Goal: Complete application form: Complete application form

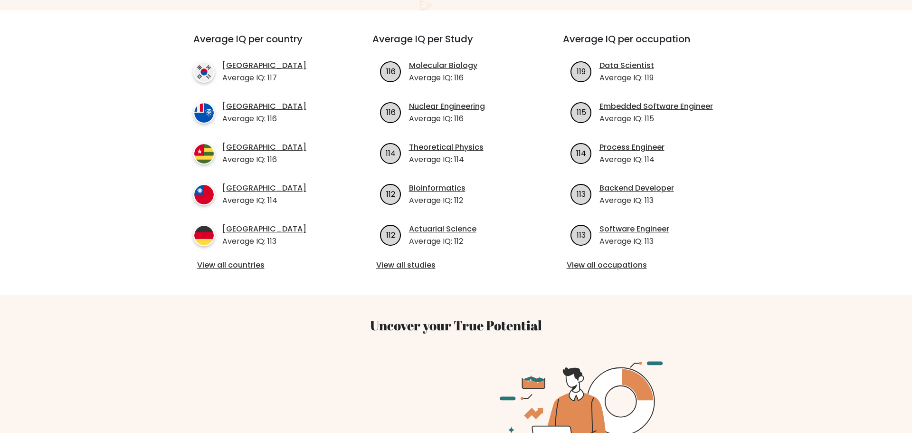
scroll to position [330, 0]
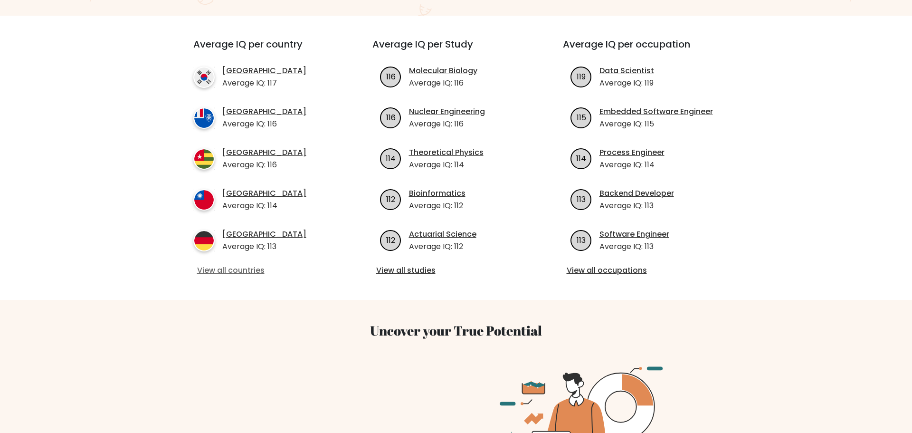
click at [233, 265] on link "View all countries" at bounding box center [265, 270] width 137 height 11
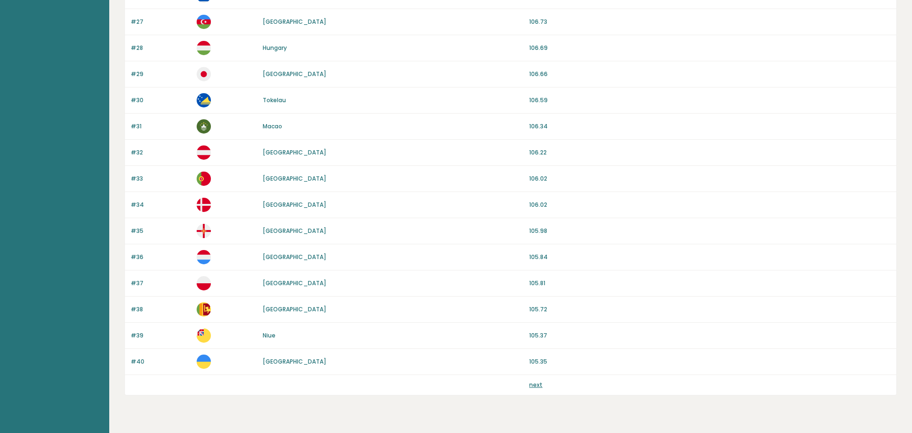
scroll to position [801, 0]
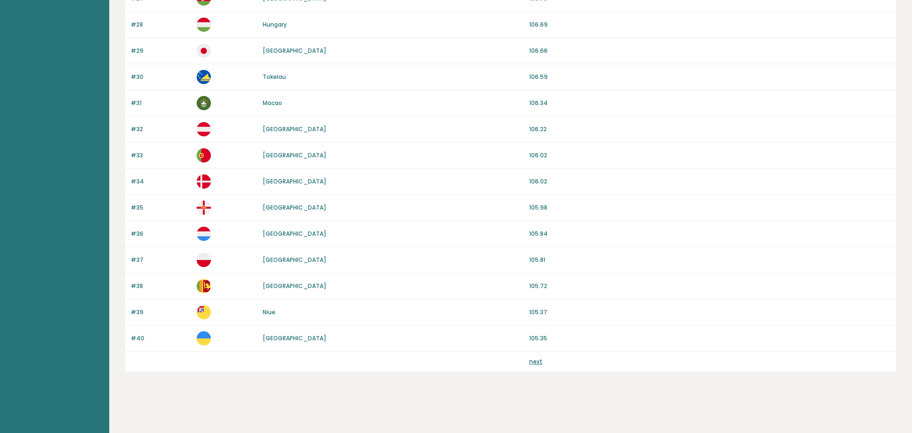
click at [532, 361] on link "next" at bounding box center [535, 361] width 13 height 8
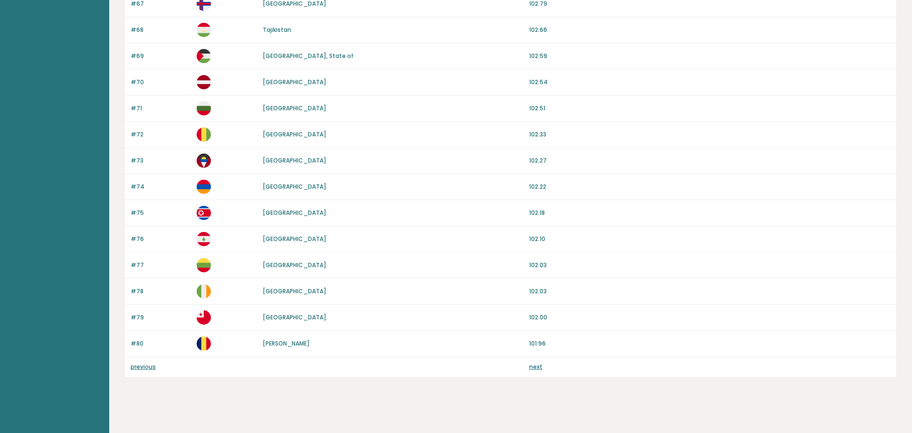
scroll to position [801, 0]
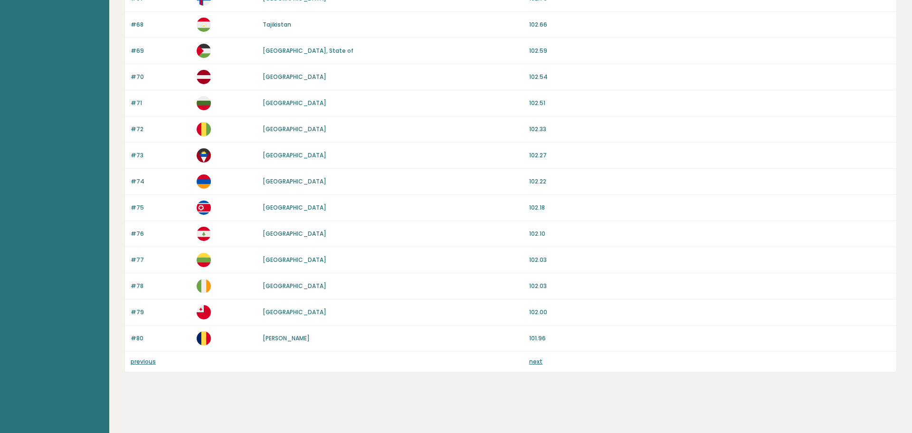
click at [540, 361] on link "next" at bounding box center [535, 361] width 13 height 8
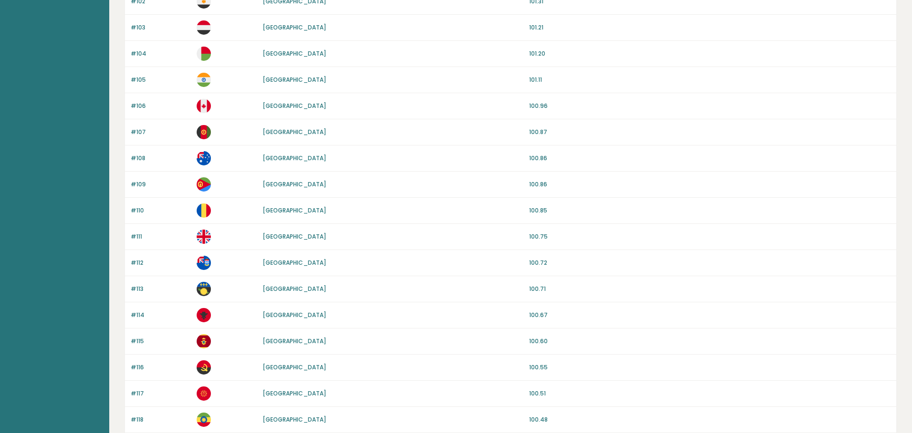
scroll to position [801, 0]
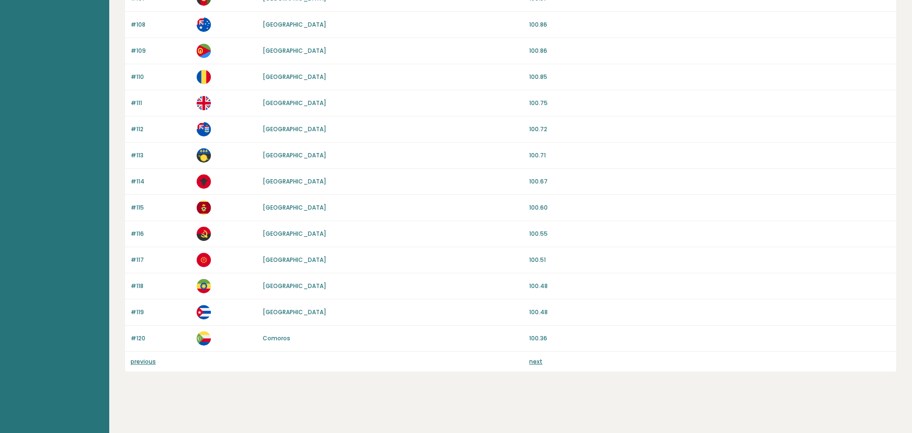
click at [536, 362] on link "next" at bounding box center [535, 361] width 13 height 8
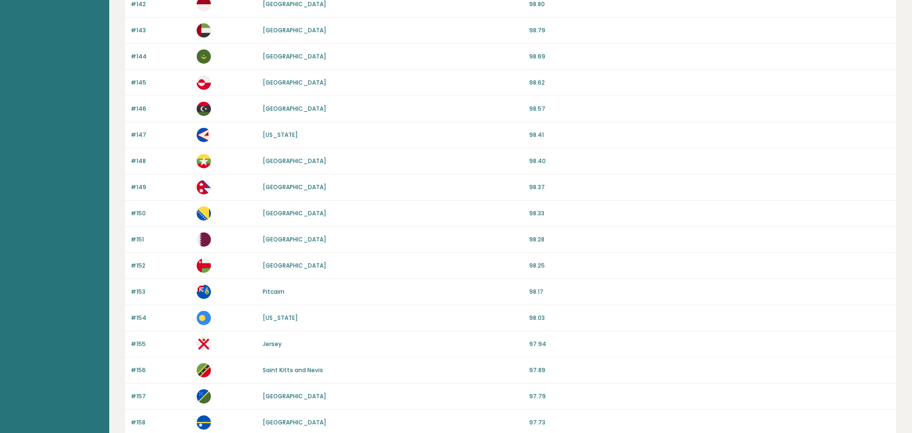
scroll to position [801, 0]
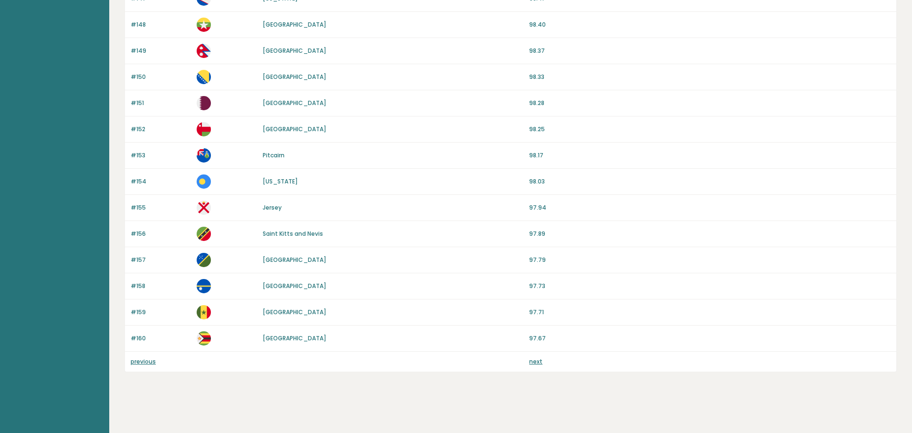
click at [534, 364] on link "next" at bounding box center [535, 361] width 13 height 8
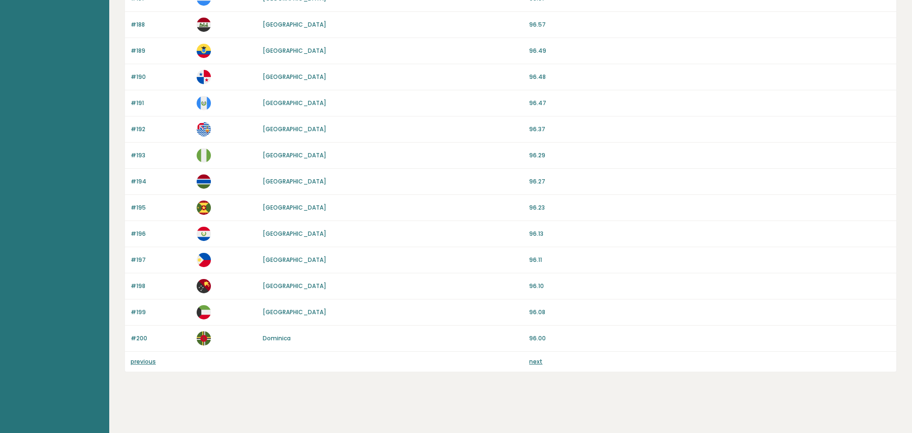
scroll to position [801, 0]
click at [537, 364] on link "next" at bounding box center [535, 361] width 13 height 8
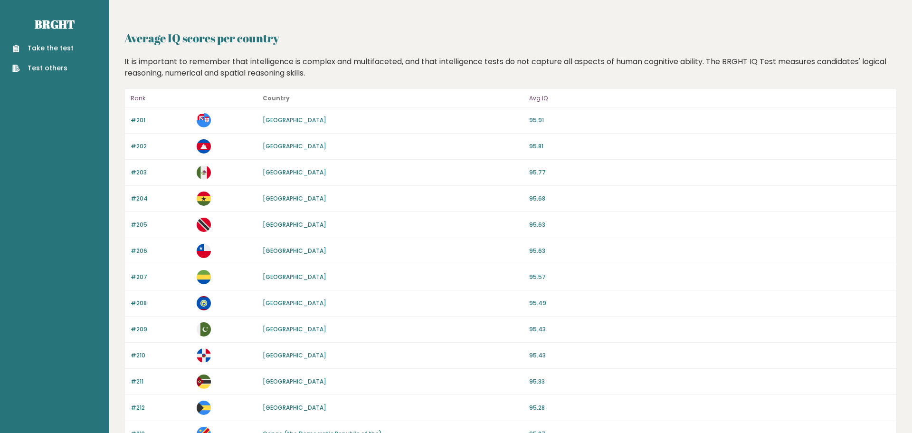
click at [35, 45] on link "Take the test" at bounding box center [42, 48] width 61 height 10
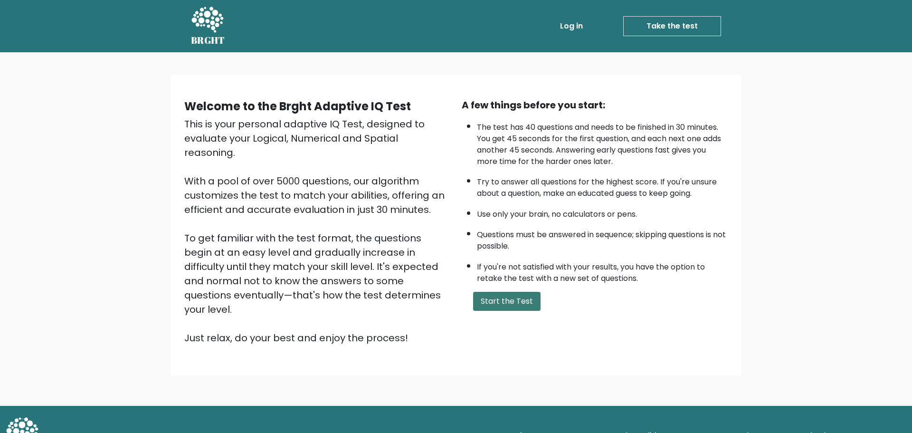
click at [524, 304] on button "Start the Test" at bounding box center [506, 301] width 67 height 19
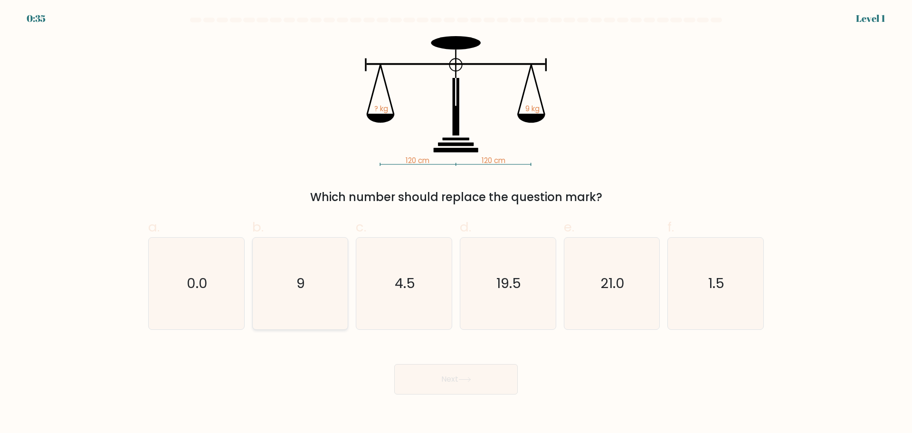
click at [303, 265] on icon "9" at bounding box center [300, 283] width 92 height 92
click at [456, 223] on input "b. 9" at bounding box center [456, 220] width 0 height 6
radio input "true"
click at [461, 371] on button "Next" at bounding box center [455, 379] width 123 height 30
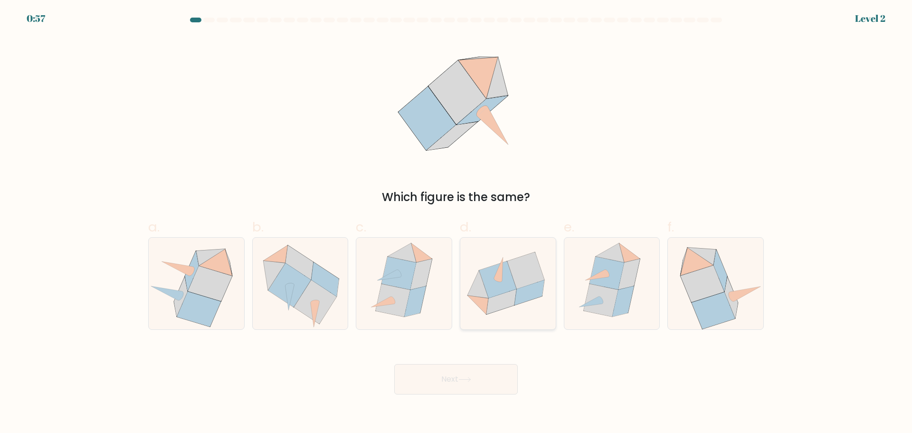
click at [498, 283] on icon at bounding box center [497, 279] width 37 height 37
click at [456, 223] on input "d." at bounding box center [456, 220] width 0 height 6
radio input "true"
click at [472, 370] on button "Next" at bounding box center [455, 379] width 123 height 30
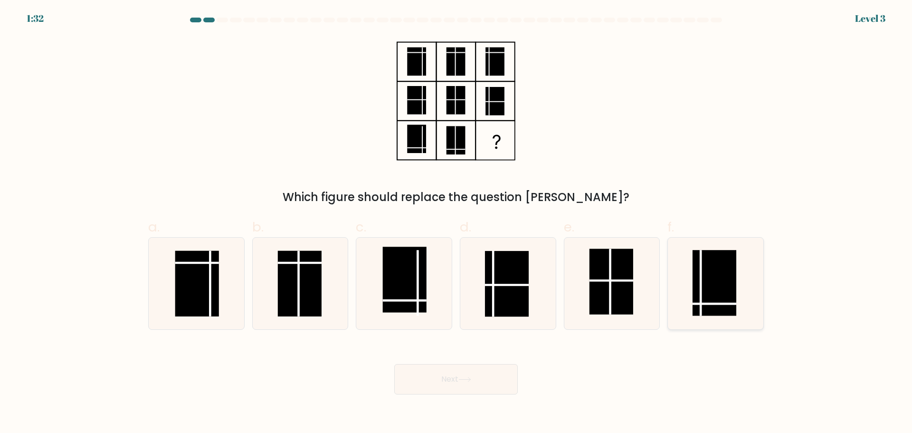
click at [720, 278] on rect at bounding box center [714, 283] width 44 height 66
click at [456, 223] on input "f." at bounding box center [456, 220] width 0 height 6
radio input "true"
click at [478, 379] on button "Next" at bounding box center [455, 379] width 123 height 30
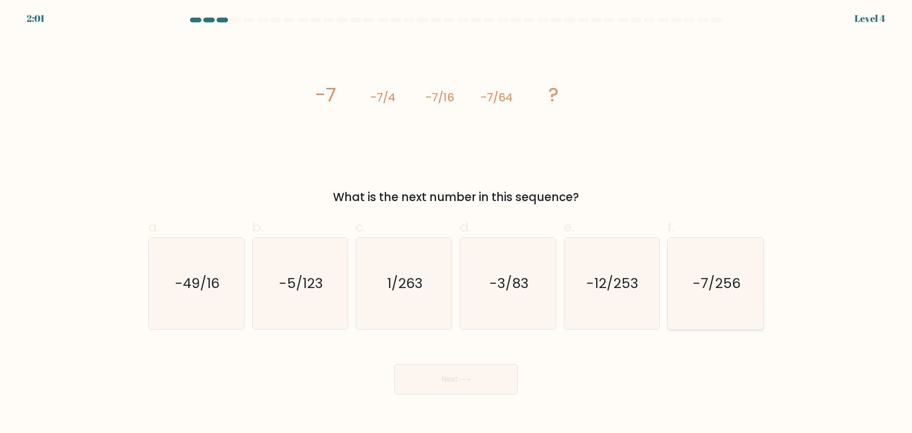
click at [739, 290] on text "-7/256" at bounding box center [716, 283] width 48 height 19
click at [456, 223] on input "f. -7/256" at bounding box center [456, 220] width 0 height 6
radio input "true"
click at [481, 375] on button "Next" at bounding box center [455, 379] width 123 height 30
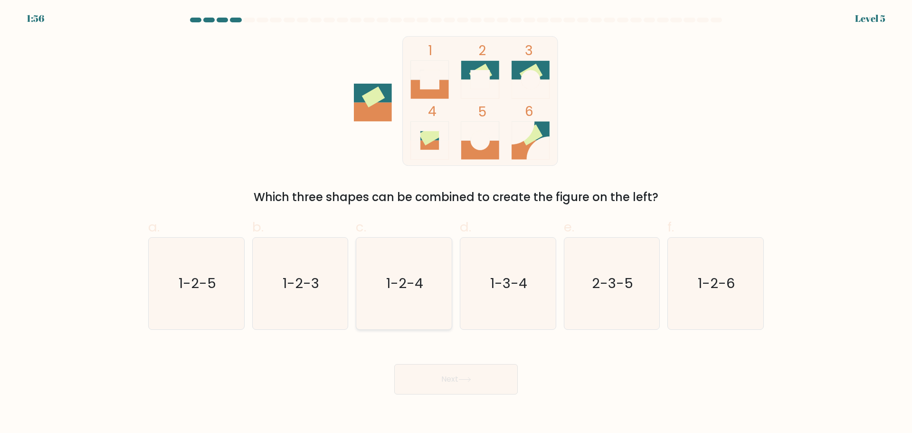
click at [396, 305] on icon "1-2-4" at bounding box center [404, 283] width 92 height 92
click at [456, 223] on input "c. 1-2-4" at bounding box center [456, 220] width 0 height 6
radio input "true"
click at [425, 365] on button "Next" at bounding box center [455, 379] width 123 height 30
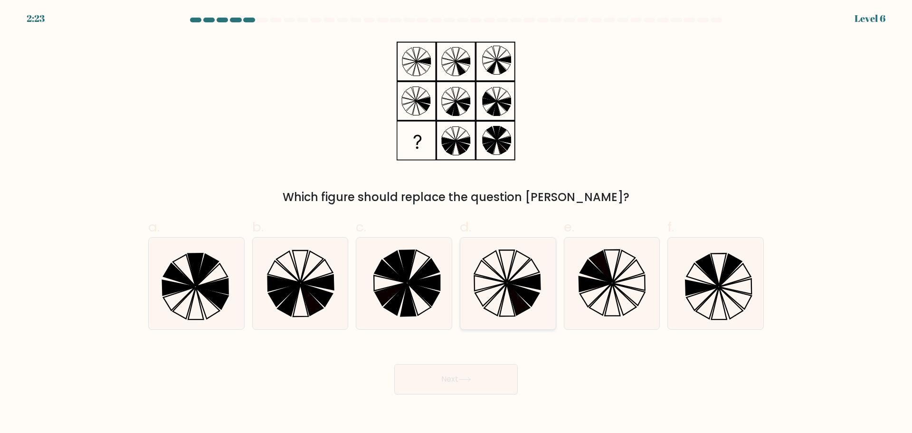
click at [498, 293] on icon at bounding box center [495, 300] width 22 height 32
click at [456, 223] on input "d." at bounding box center [456, 220] width 0 height 6
radio input "true"
click at [470, 384] on button "Next" at bounding box center [455, 379] width 123 height 30
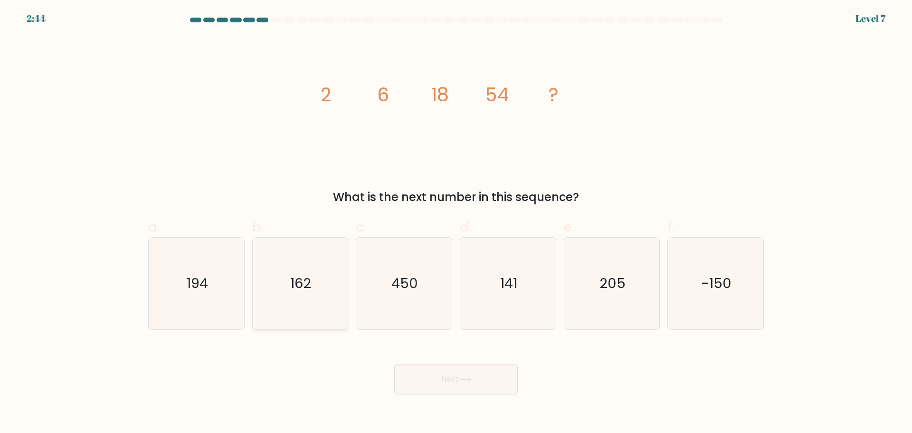
click at [309, 279] on text "162" at bounding box center [301, 283] width 21 height 19
click at [456, 223] on input "b. 162" at bounding box center [456, 220] width 0 height 6
radio input "true"
click at [421, 372] on button "Next" at bounding box center [455, 379] width 123 height 30
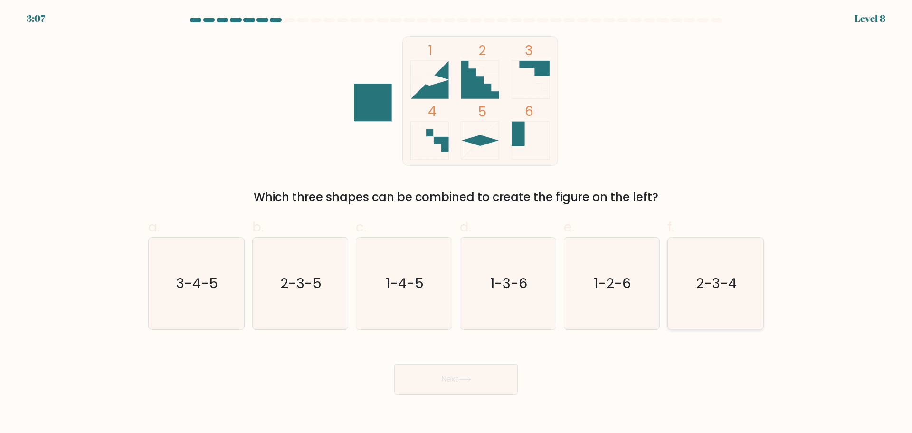
click at [718, 301] on icon "2-3-4" at bounding box center [716, 283] width 92 height 92
click at [456, 223] on input "f. 2-3-4" at bounding box center [456, 220] width 0 height 6
radio input "true"
click at [459, 376] on button "Next" at bounding box center [455, 379] width 123 height 30
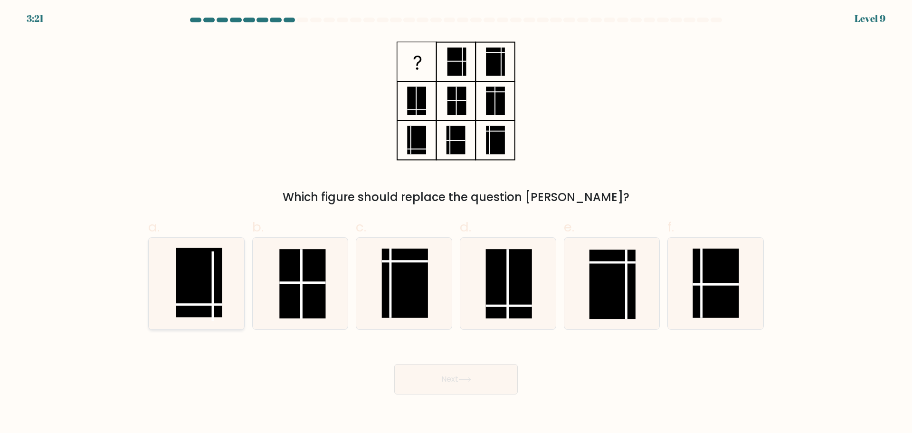
click at [170, 284] on icon at bounding box center [197, 283] width 92 height 92
click at [456, 223] on input "a." at bounding box center [456, 220] width 0 height 6
radio input "true"
click at [454, 378] on button "Next" at bounding box center [455, 379] width 123 height 30
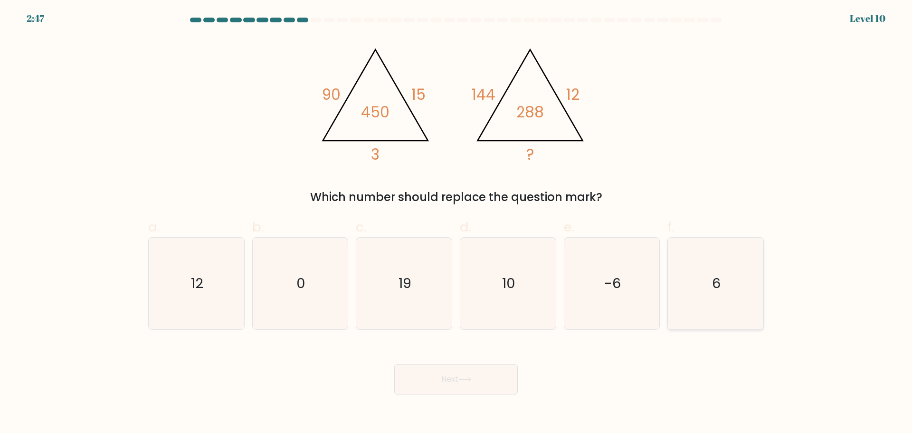
click at [741, 284] on icon "6" at bounding box center [716, 283] width 92 height 92
click at [456, 223] on input "f. 6" at bounding box center [456, 220] width 0 height 6
radio input "true"
click at [482, 387] on button "Next" at bounding box center [455, 379] width 123 height 30
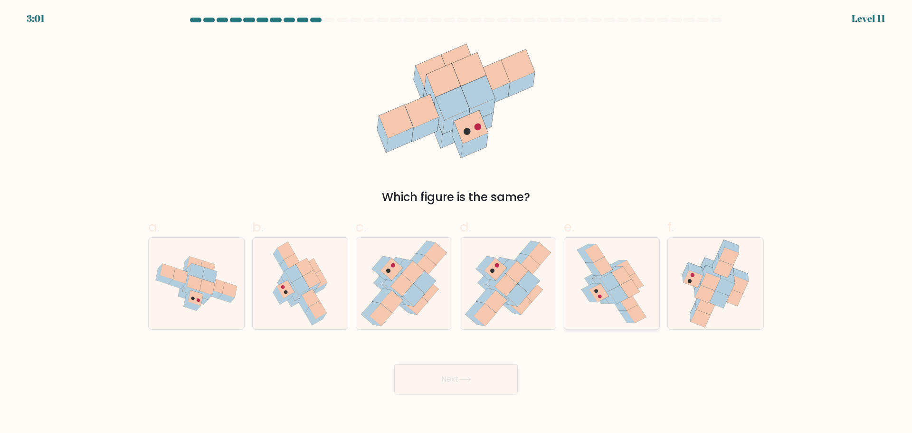
click at [595, 298] on icon at bounding box center [598, 292] width 19 height 19
click at [456, 223] on input "e." at bounding box center [456, 220] width 0 height 6
radio input "true"
click at [508, 371] on button "Next" at bounding box center [455, 379] width 123 height 30
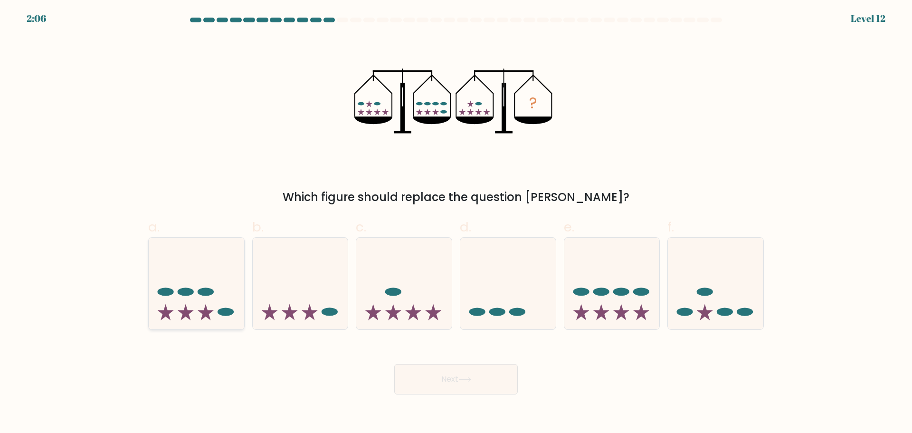
click at [164, 329] on div at bounding box center [196, 283] width 96 height 93
click at [456, 223] on input "a." at bounding box center [456, 220] width 0 height 6
radio input "true"
click at [411, 372] on button "Next" at bounding box center [455, 379] width 123 height 30
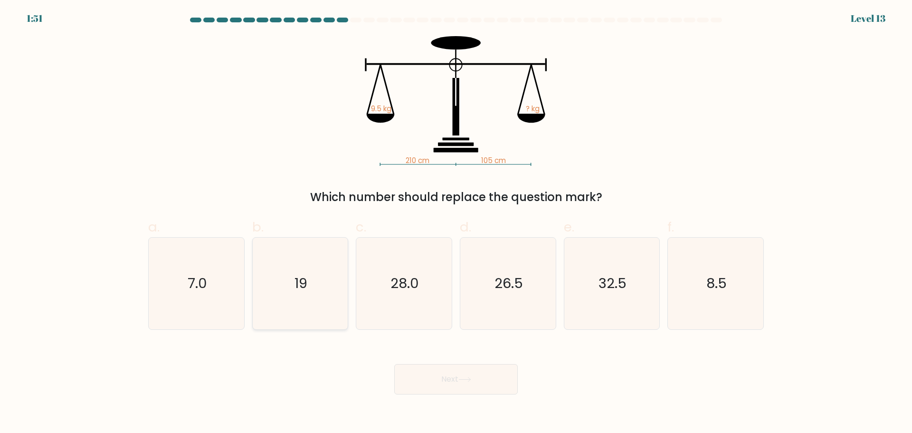
click at [293, 315] on icon "19" at bounding box center [300, 283] width 92 height 92
click at [456, 223] on input "b. 19" at bounding box center [456, 220] width 0 height 6
radio input "true"
click at [412, 374] on button "Next" at bounding box center [455, 379] width 123 height 30
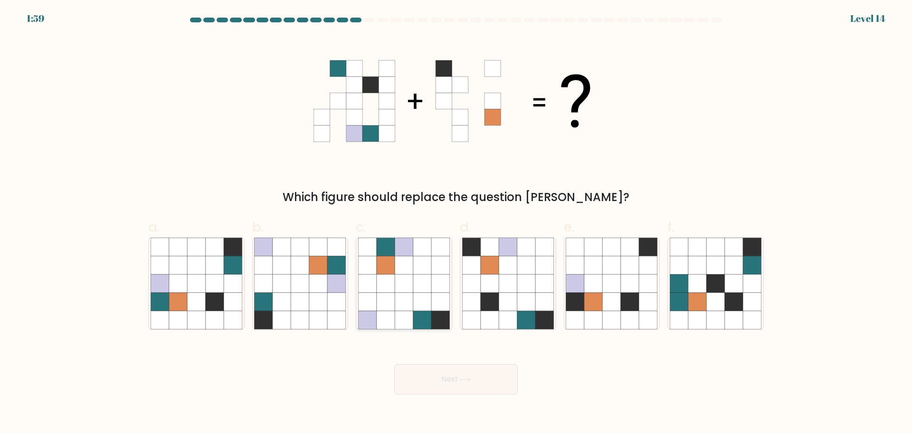
click at [402, 315] on icon at bounding box center [404, 320] width 18 height 18
click at [456, 223] on input "c." at bounding box center [456, 220] width 0 height 6
radio input "true"
click at [450, 371] on button "Next" at bounding box center [455, 379] width 123 height 30
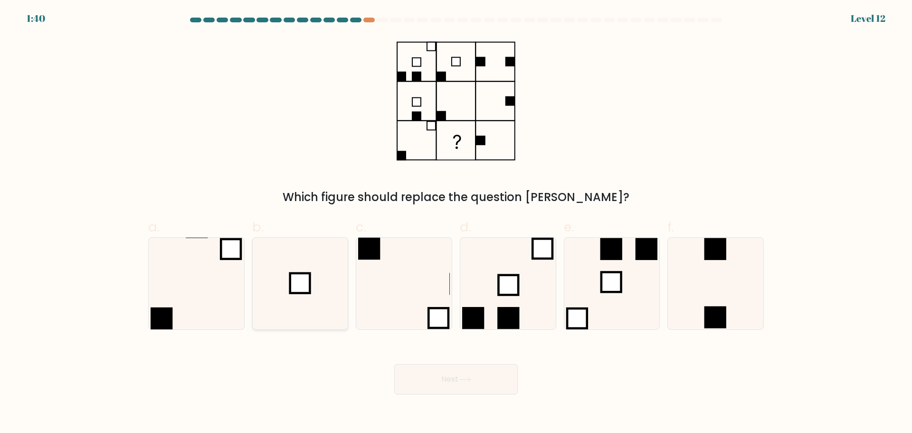
click at [293, 273] on rect at bounding box center [300, 283] width 20 height 20
click at [456, 223] on input "b." at bounding box center [456, 220] width 0 height 6
radio input "true"
click at [430, 371] on button "Next" at bounding box center [455, 379] width 123 height 30
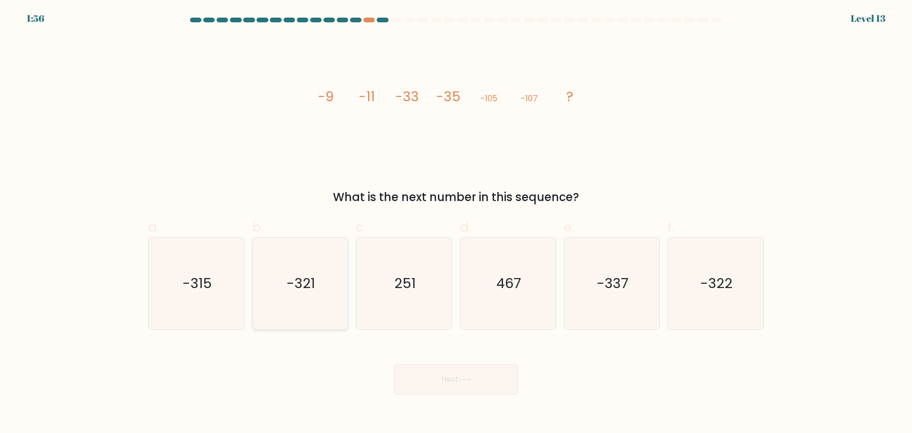
click at [268, 284] on icon "-321" at bounding box center [300, 283] width 92 height 92
click at [456, 223] on input "b. -321" at bounding box center [456, 220] width 0 height 6
radio input "true"
click at [456, 378] on button "Next" at bounding box center [455, 379] width 123 height 30
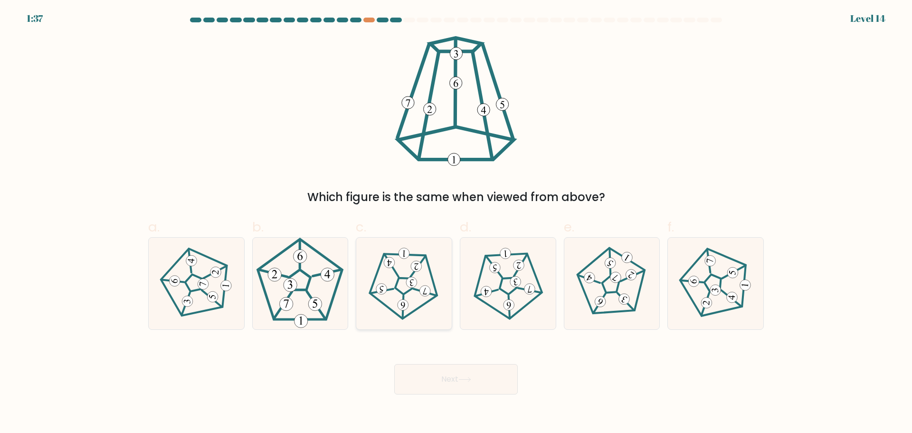
click at [418, 300] on icon at bounding box center [403, 282] width 73 height 73
click at [456, 223] on input "c." at bounding box center [456, 220] width 0 height 6
radio input "true"
click at [463, 378] on icon at bounding box center [464, 379] width 13 height 5
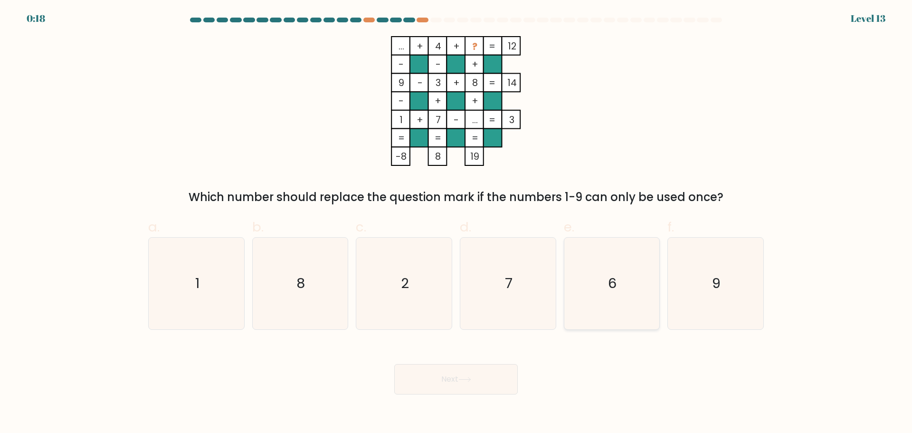
click at [631, 285] on icon "6" at bounding box center [612, 283] width 92 height 92
click at [456, 223] on input "e. 6" at bounding box center [456, 220] width 0 height 6
radio input "true"
click at [479, 380] on button "Next" at bounding box center [455, 379] width 123 height 30
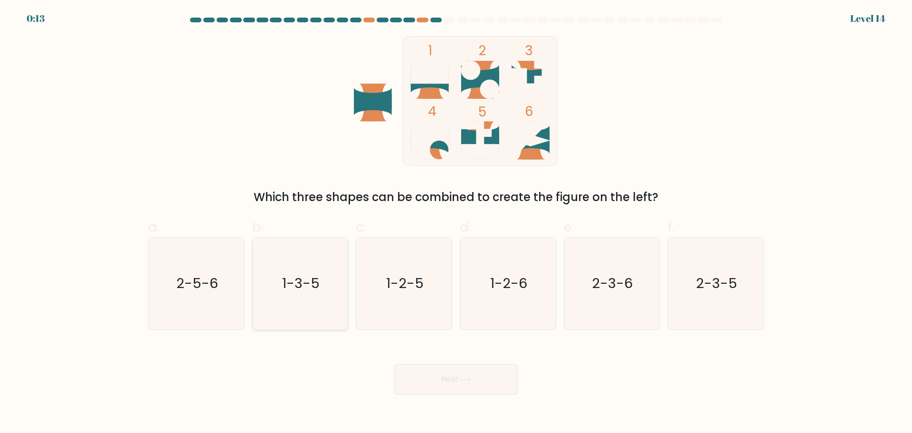
click at [302, 290] on text "1-3-5" at bounding box center [301, 283] width 38 height 19
click at [456, 223] on input "b. 1-3-5" at bounding box center [456, 220] width 0 height 6
radio input "true"
click at [453, 371] on button "Next" at bounding box center [455, 379] width 123 height 30
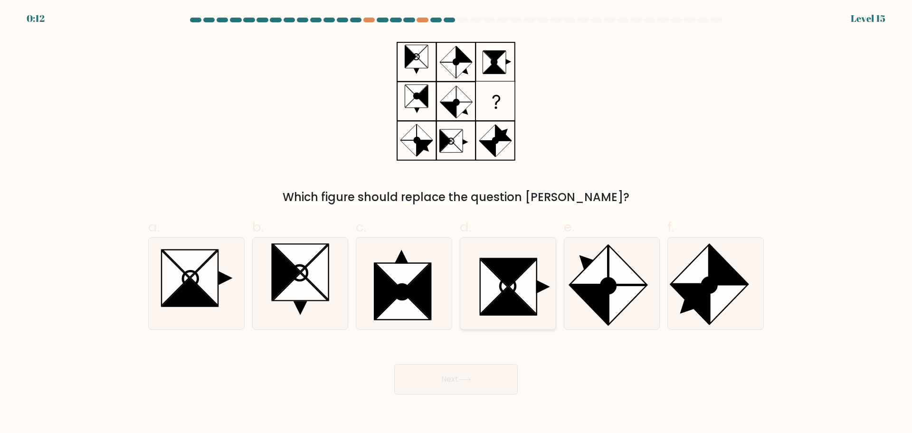
click at [515, 309] on icon at bounding box center [508, 301] width 55 height 28
click at [456, 223] on input "d." at bounding box center [456, 220] width 0 height 6
radio input "true"
click at [503, 377] on button "Next" at bounding box center [455, 379] width 123 height 30
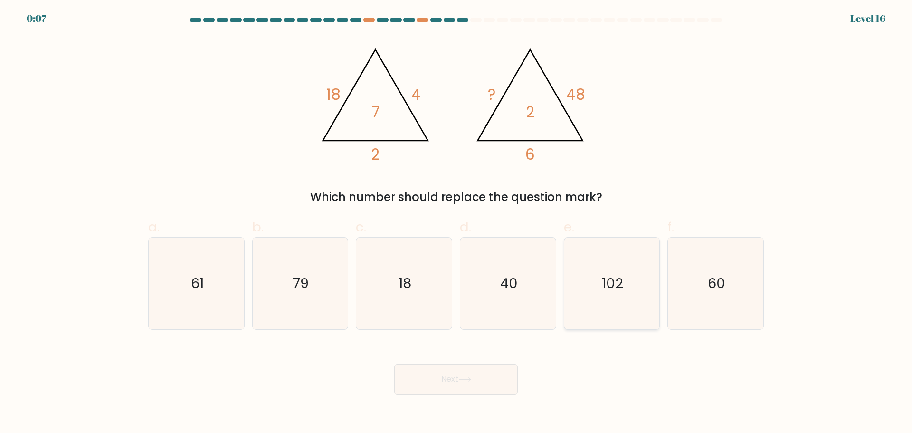
click at [611, 291] on text "102" at bounding box center [612, 283] width 21 height 19
click at [456, 223] on input "e. 102" at bounding box center [456, 220] width 0 height 6
radio input "true"
click at [500, 382] on button "Next" at bounding box center [455, 379] width 123 height 30
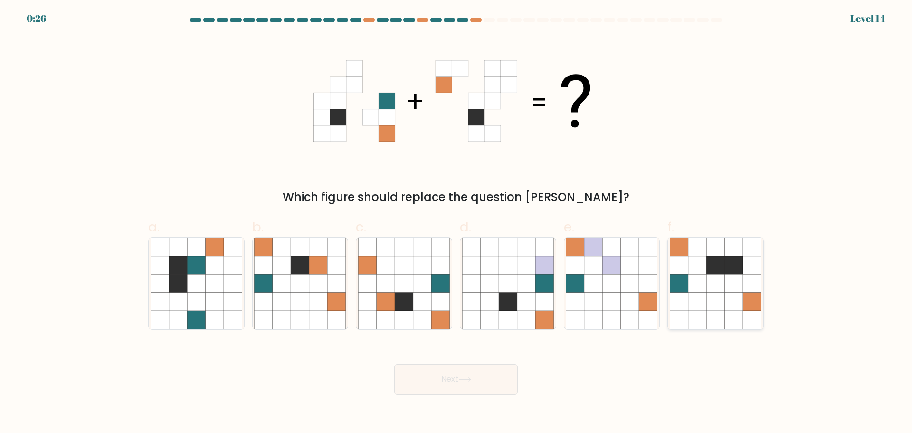
click at [741, 307] on icon at bounding box center [734, 301] width 18 height 18
click at [456, 223] on input "f." at bounding box center [456, 220] width 0 height 6
radio input "true"
click at [446, 369] on button "Next" at bounding box center [455, 379] width 123 height 30
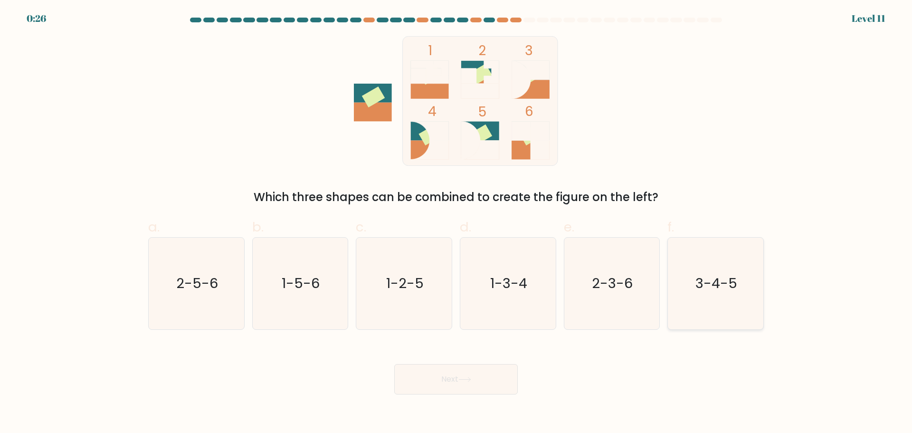
click at [696, 310] on icon "3-4-5" at bounding box center [716, 283] width 92 height 92
click at [456, 223] on input "f. 3-4-5" at bounding box center [456, 220] width 0 height 6
radio input "true"
click at [439, 378] on button "Next" at bounding box center [455, 379] width 123 height 30
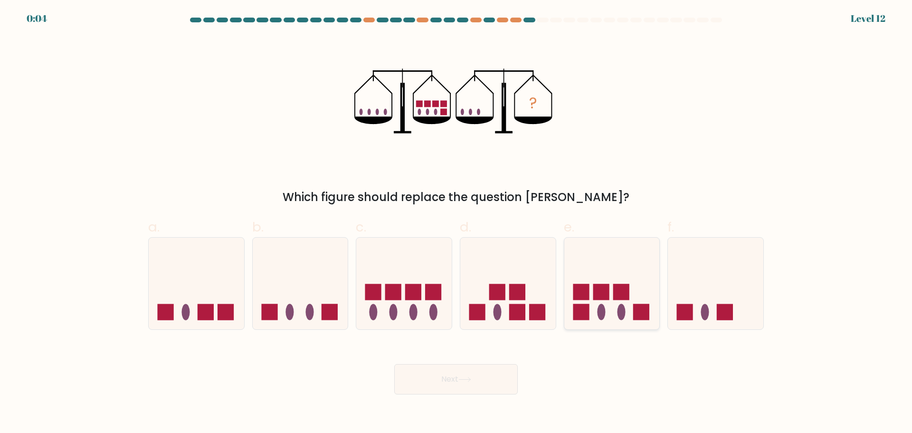
click at [630, 315] on icon at bounding box center [611, 283] width 95 height 79
click at [456, 223] on input "e." at bounding box center [456, 220] width 0 height 6
radio input "true"
click at [493, 383] on button "Next" at bounding box center [455, 379] width 123 height 30
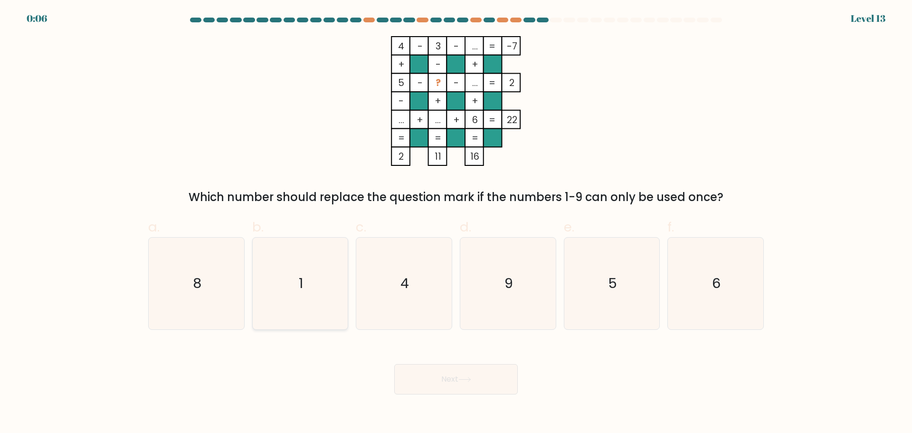
click at [316, 262] on icon "1" at bounding box center [300, 283] width 92 height 92
click at [456, 223] on input "b. 1" at bounding box center [456, 220] width 0 height 6
radio input "true"
click at [418, 376] on button "Next" at bounding box center [455, 379] width 123 height 30
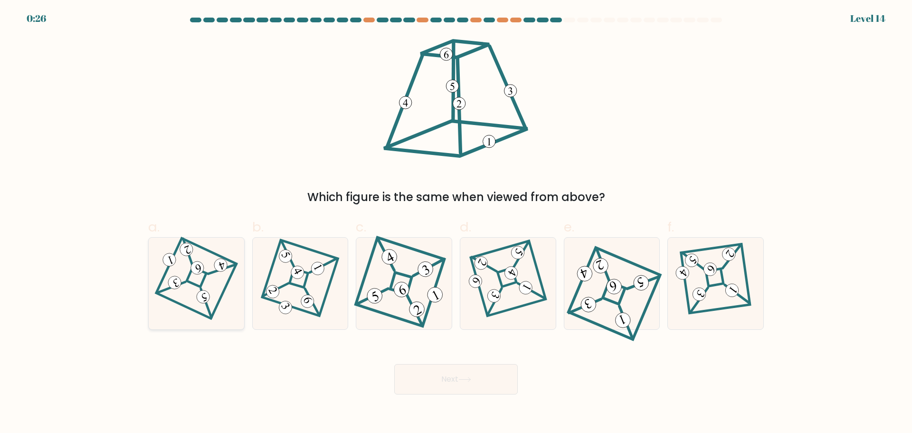
click at [175, 257] on 872 at bounding box center [169, 259] width 17 height 17
click at [456, 223] on input "a." at bounding box center [456, 220] width 0 height 6
radio input "true"
click at [423, 384] on button "Next" at bounding box center [455, 379] width 123 height 30
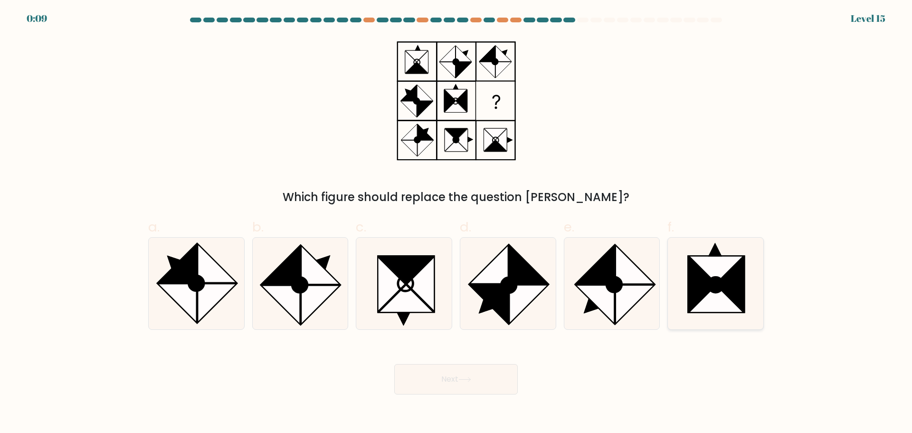
click at [726, 296] on icon at bounding box center [716, 298] width 55 height 28
click at [456, 223] on input "f." at bounding box center [456, 220] width 0 height 6
radio input "true"
click at [495, 381] on button "Next" at bounding box center [455, 379] width 123 height 30
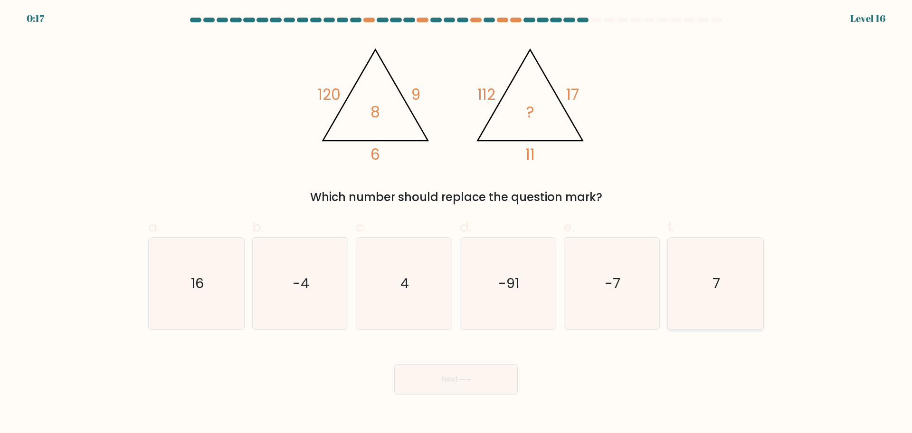
click at [710, 283] on icon "7" at bounding box center [716, 283] width 92 height 92
click at [456, 223] on input "f. 7" at bounding box center [456, 220] width 0 height 6
radio input "true"
click at [476, 380] on button "Next" at bounding box center [455, 379] width 123 height 30
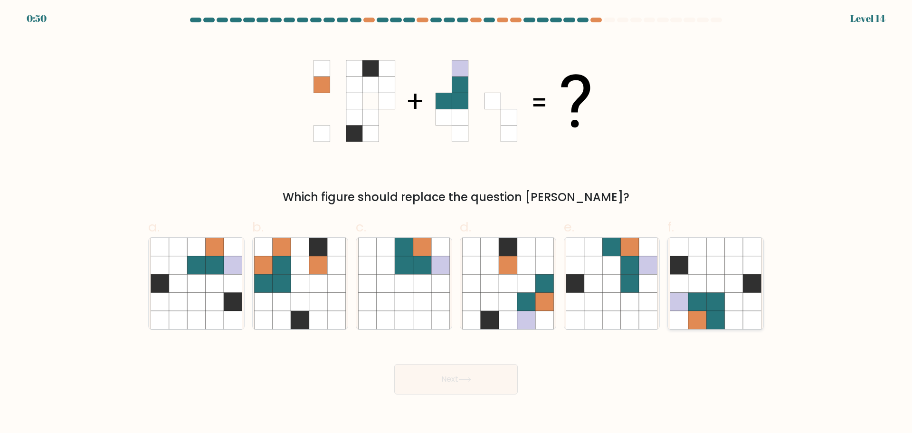
click at [726, 315] on icon at bounding box center [734, 320] width 18 height 18
click at [456, 223] on input "f." at bounding box center [456, 220] width 0 height 6
radio input "true"
click at [479, 386] on button "Next" at bounding box center [455, 379] width 123 height 30
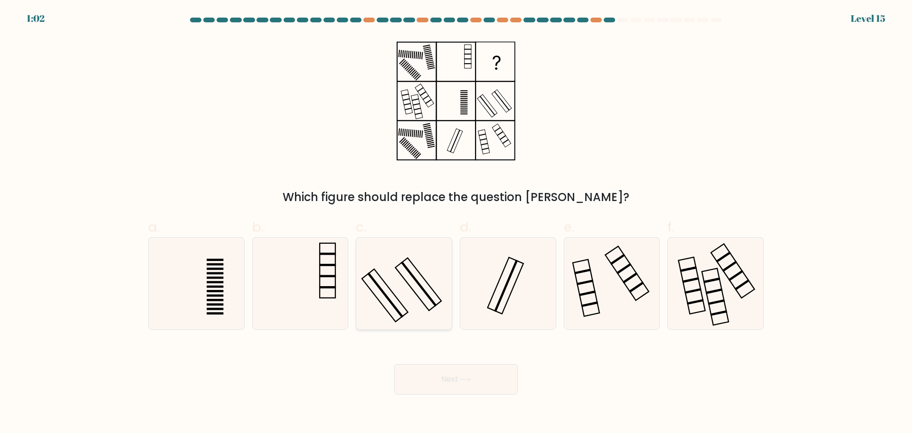
click at [377, 273] on rect at bounding box center [385, 295] width 46 height 53
click at [456, 223] on input "c." at bounding box center [456, 220] width 0 height 6
radio input "true"
click at [479, 373] on button "Next" at bounding box center [455, 379] width 123 height 30
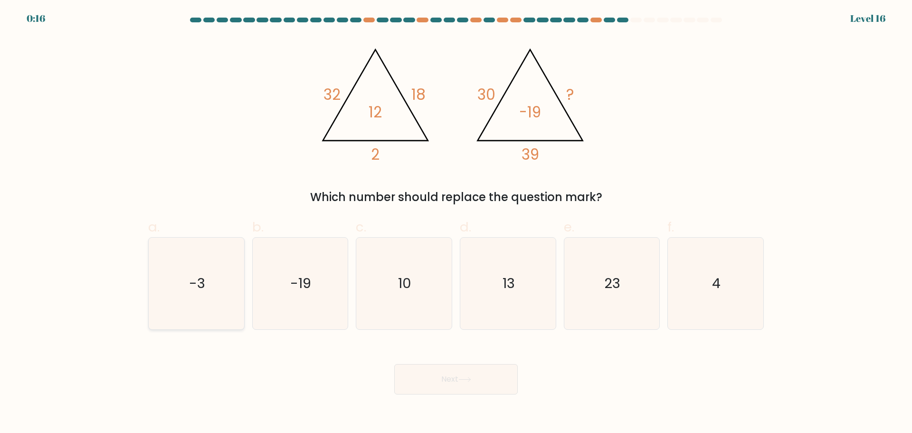
click at [195, 283] on text "-3" at bounding box center [197, 283] width 16 height 19
click at [456, 223] on input "a. -3" at bounding box center [456, 220] width 0 height 6
radio input "true"
click at [483, 377] on button "Next" at bounding box center [455, 379] width 123 height 30
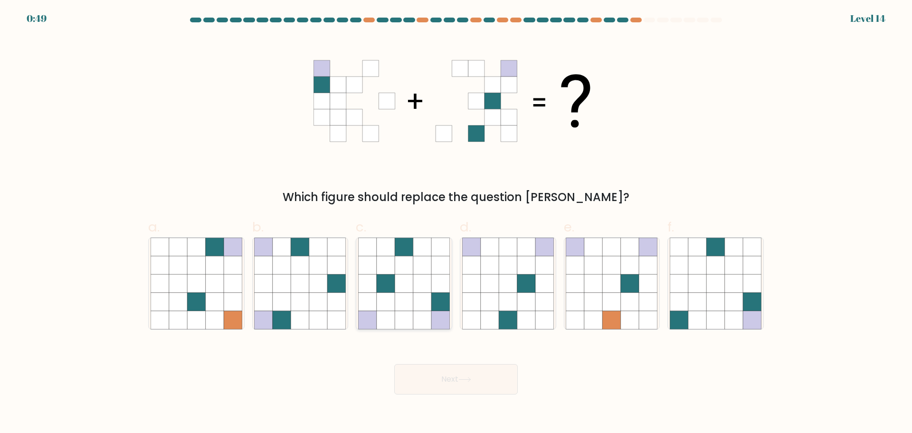
click at [405, 287] on icon at bounding box center [404, 283] width 18 height 18
click at [456, 223] on input "c." at bounding box center [456, 220] width 0 height 6
radio input "true"
click at [441, 382] on button "Next" at bounding box center [455, 379] width 123 height 30
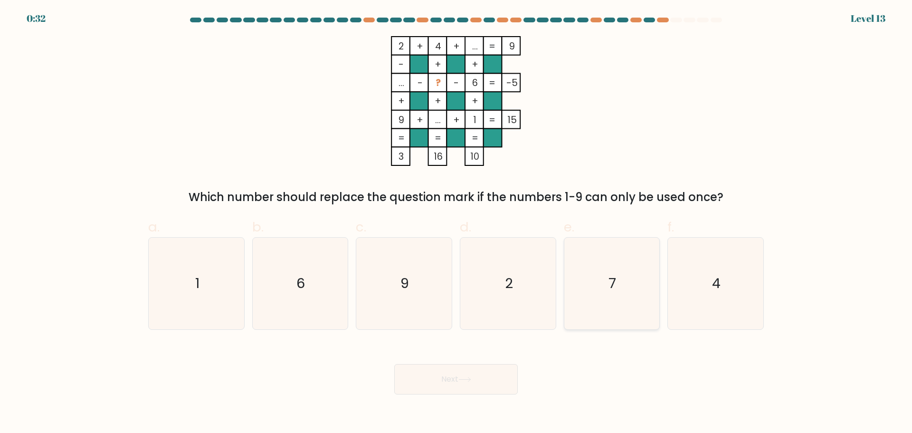
click at [603, 285] on icon "7" at bounding box center [612, 283] width 92 height 92
click at [456, 223] on input "e. 7" at bounding box center [456, 220] width 0 height 6
radio input "true"
click at [477, 391] on button "Next" at bounding box center [455, 379] width 123 height 30
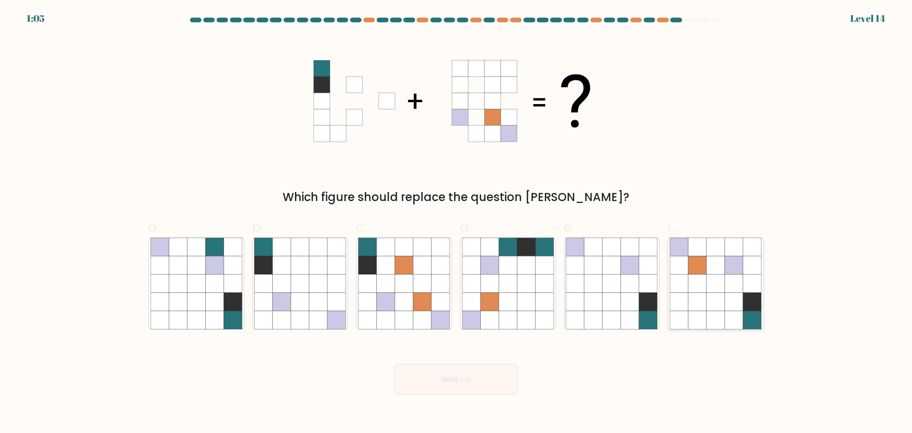
click at [731, 283] on icon at bounding box center [734, 283] width 18 height 18
click at [456, 223] on input "f." at bounding box center [456, 220] width 0 height 6
radio input "true"
click at [495, 379] on button "Next" at bounding box center [455, 379] width 123 height 30
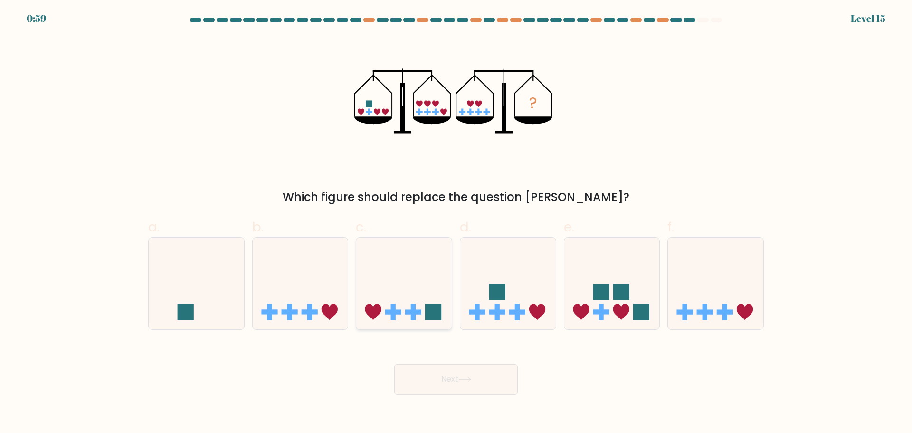
click at [401, 275] on icon at bounding box center [403, 283] width 95 height 79
click at [456, 223] on input "c." at bounding box center [456, 220] width 0 height 6
radio input "true"
click at [441, 371] on button "Next" at bounding box center [455, 379] width 123 height 30
click at [490, 379] on button "Next" at bounding box center [455, 379] width 123 height 30
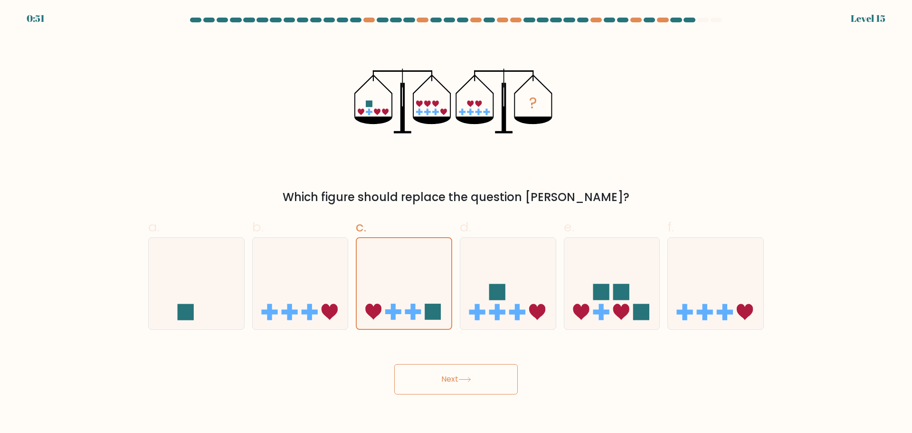
click at [490, 379] on button "Next" at bounding box center [455, 379] width 123 height 30
click at [506, 394] on body "0:49 Level 15" at bounding box center [456, 216] width 912 height 433
click at [475, 301] on icon at bounding box center [507, 283] width 95 height 79
click at [456, 223] on input "d." at bounding box center [456, 220] width 0 height 6
radio input "true"
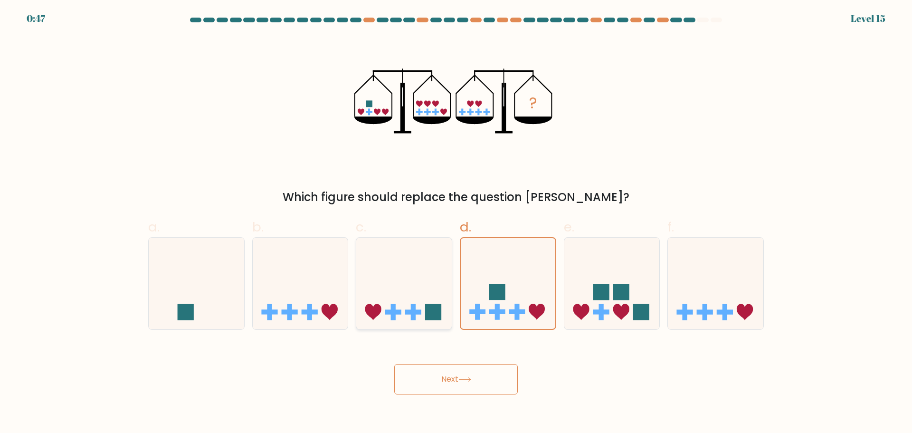
click at [430, 296] on icon at bounding box center [403, 283] width 95 height 79
click at [456, 223] on input "c." at bounding box center [456, 220] width 0 height 6
radio input "true"
click at [452, 371] on button "Next" at bounding box center [455, 379] width 123 height 30
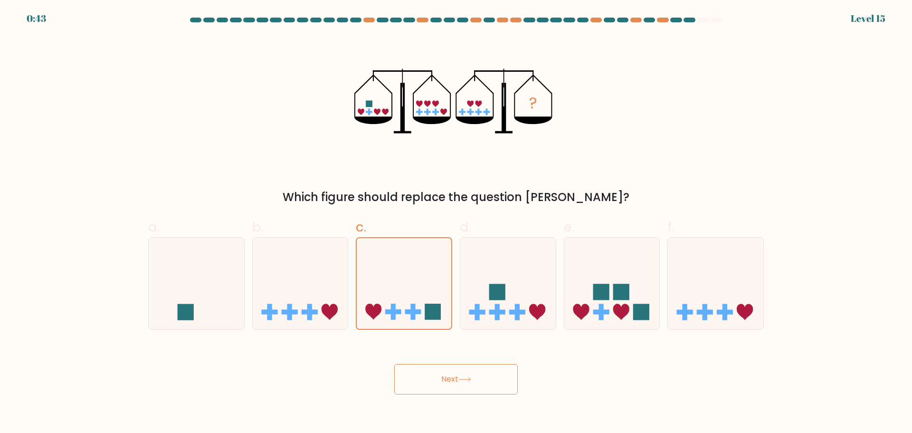
click at [394, 364] on button "Next" at bounding box center [455, 379] width 123 height 30
click at [466, 374] on button "Next" at bounding box center [455, 379] width 123 height 30
click at [423, 290] on icon at bounding box center [404, 283] width 95 height 78
click at [456, 223] on input "c." at bounding box center [456, 220] width 0 height 6
click at [423, 290] on icon at bounding box center [404, 283] width 95 height 78
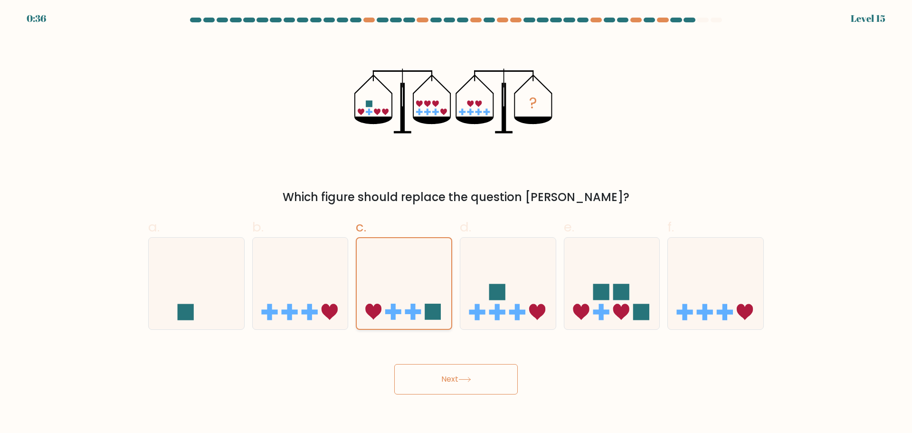
click at [456, 223] on input "c." at bounding box center [456, 220] width 0 height 6
click at [444, 376] on button "Next" at bounding box center [455, 379] width 123 height 30
click at [523, 128] on icon "?" at bounding box center [455, 101] width 203 height 130
click at [172, 312] on icon at bounding box center [196, 283] width 95 height 79
click at [456, 223] on input "a." at bounding box center [456, 220] width 0 height 6
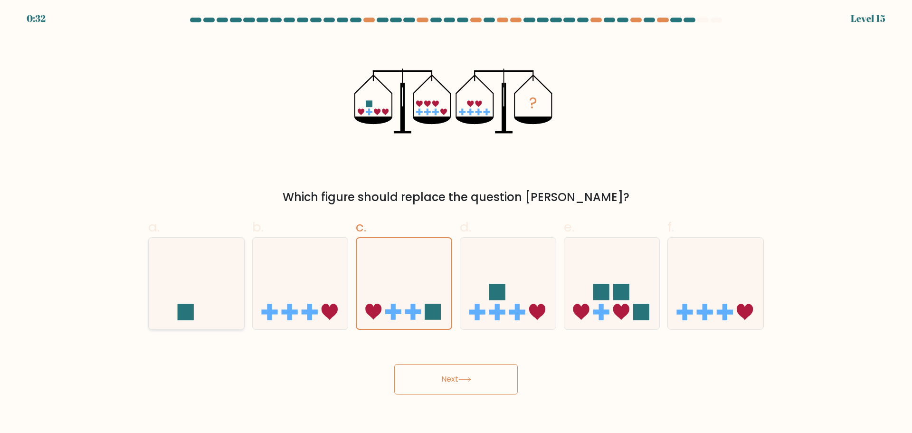
radio input "true"
click at [393, 287] on icon at bounding box center [403, 283] width 95 height 79
click at [456, 223] on input "c." at bounding box center [456, 220] width 0 height 6
radio input "true"
click at [496, 379] on button "Next" at bounding box center [455, 379] width 123 height 30
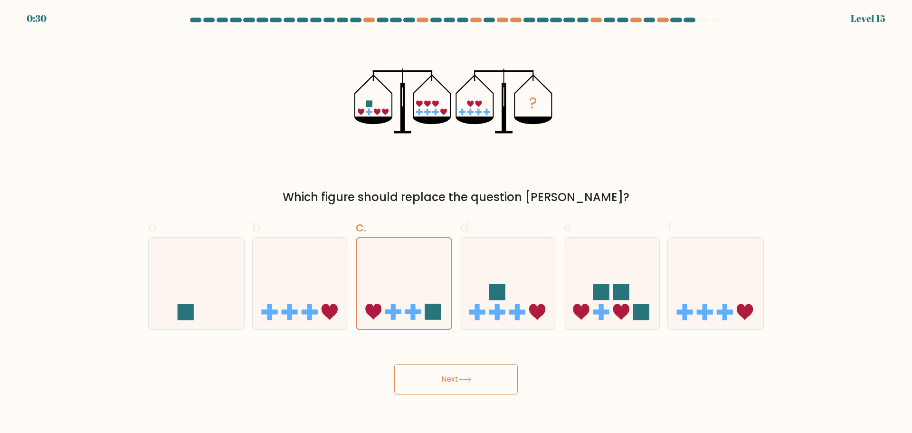
click at [496, 379] on button "Next" at bounding box center [455, 379] width 123 height 30
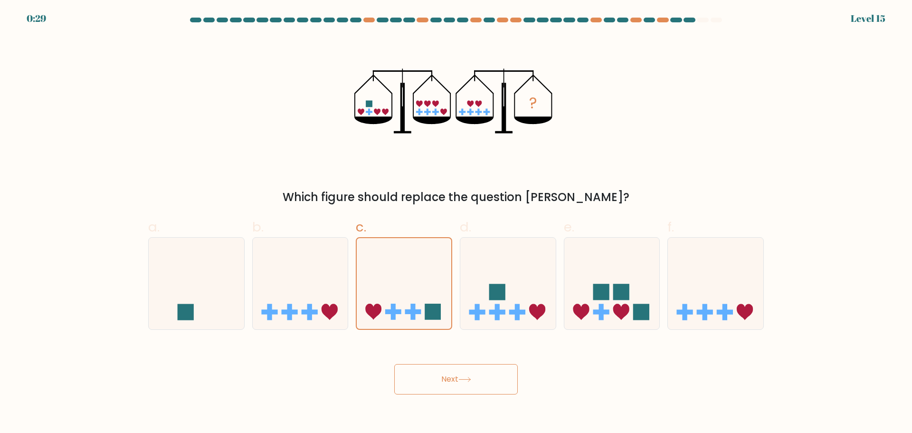
click at [496, 379] on button "Next" at bounding box center [455, 379] width 123 height 30
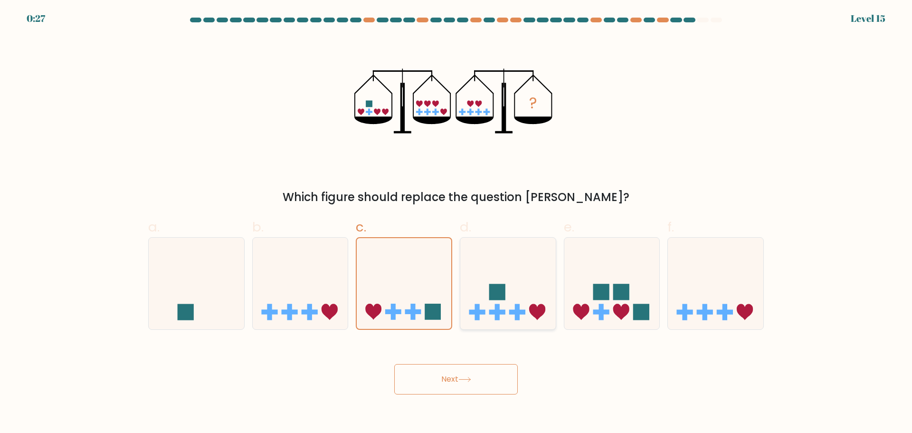
click at [482, 269] on icon at bounding box center [507, 283] width 95 height 79
click at [456, 223] on input "d." at bounding box center [456, 220] width 0 height 6
radio input "true"
click at [422, 278] on icon at bounding box center [403, 283] width 95 height 79
click at [456, 223] on input "c." at bounding box center [456, 220] width 0 height 6
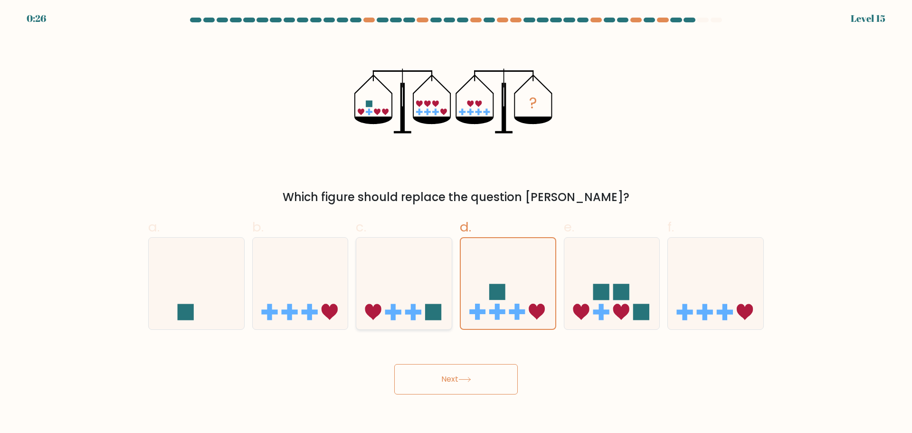
radio input "true"
click at [461, 354] on div "Next" at bounding box center [455, 367] width 627 height 53
click at [468, 377] on icon at bounding box center [464, 379] width 13 height 5
click at [394, 364] on button "Next" at bounding box center [455, 379] width 123 height 30
click at [474, 392] on button "Next" at bounding box center [455, 379] width 123 height 30
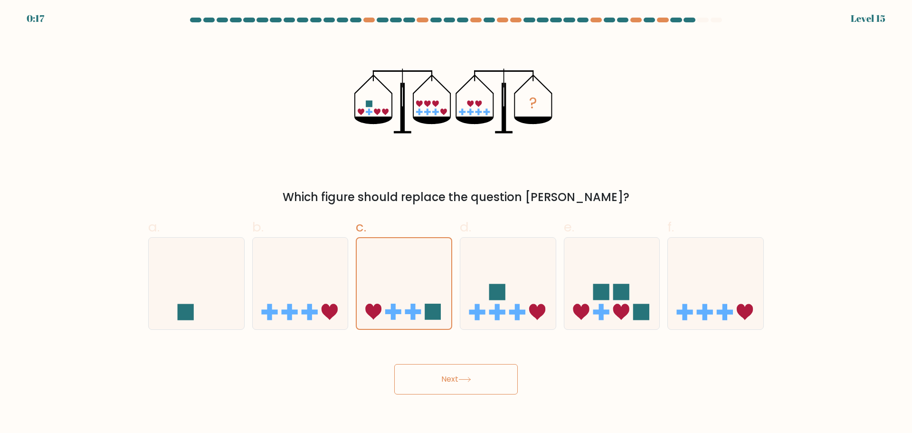
click at [495, 379] on button "Next" at bounding box center [455, 379] width 123 height 30
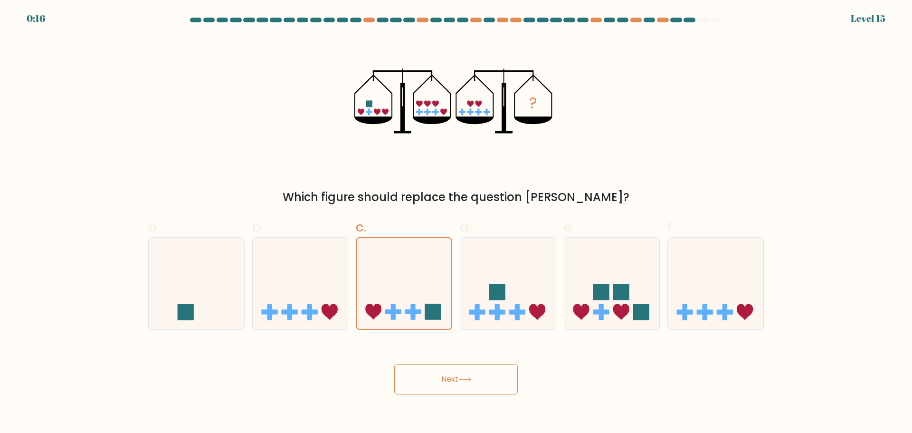
click at [495, 379] on button "Next" at bounding box center [455, 379] width 123 height 30
click at [490, 376] on button "Next" at bounding box center [455, 379] width 123 height 30
click at [539, 268] on icon at bounding box center [507, 283] width 95 height 79
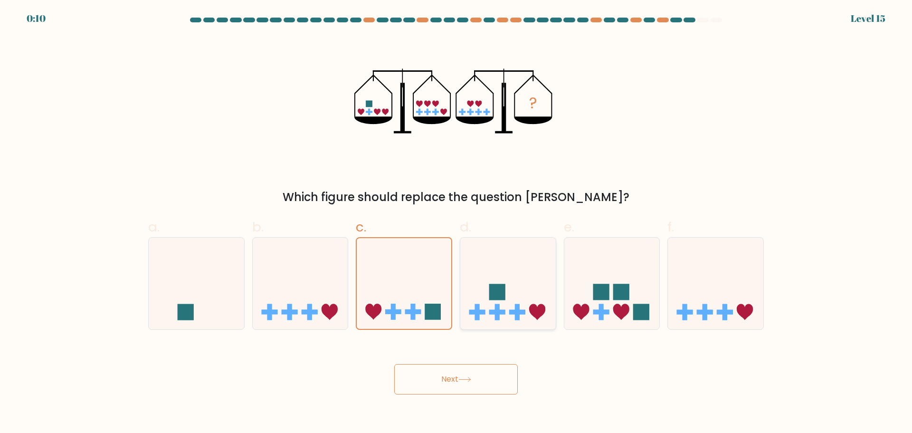
click at [456, 223] on input "d." at bounding box center [456, 220] width 0 height 6
radio input "true"
click at [429, 303] on icon at bounding box center [403, 283] width 95 height 79
click at [456, 223] on input "c." at bounding box center [456, 220] width 0 height 6
radio input "true"
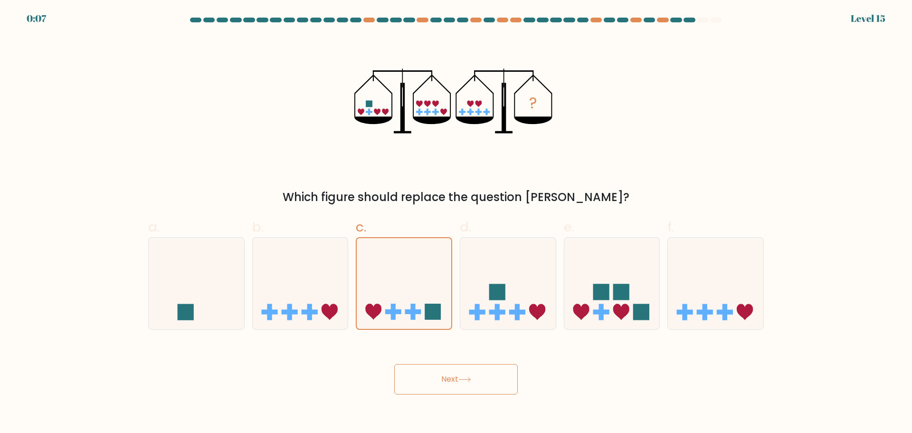
click at [441, 387] on button "Next" at bounding box center [455, 379] width 123 height 30
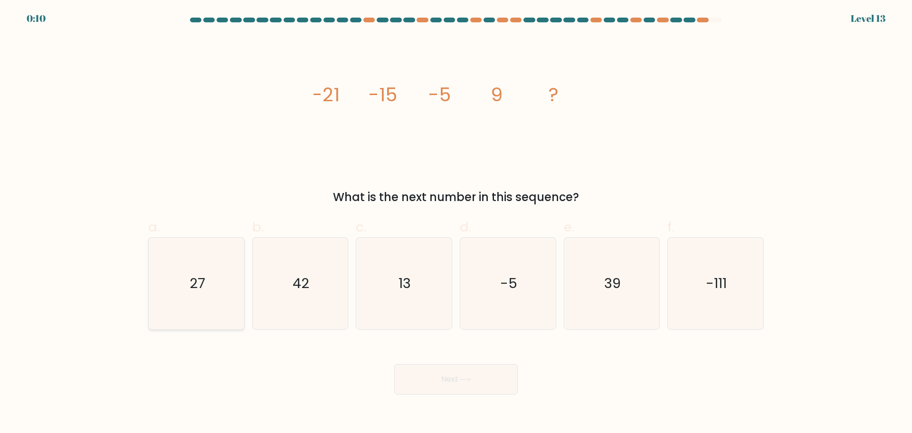
click at [210, 287] on icon "27" at bounding box center [197, 283] width 92 height 92
click at [456, 223] on input "a. 27" at bounding box center [456, 220] width 0 height 6
radio input "true"
click at [469, 371] on button "Next" at bounding box center [455, 379] width 123 height 30
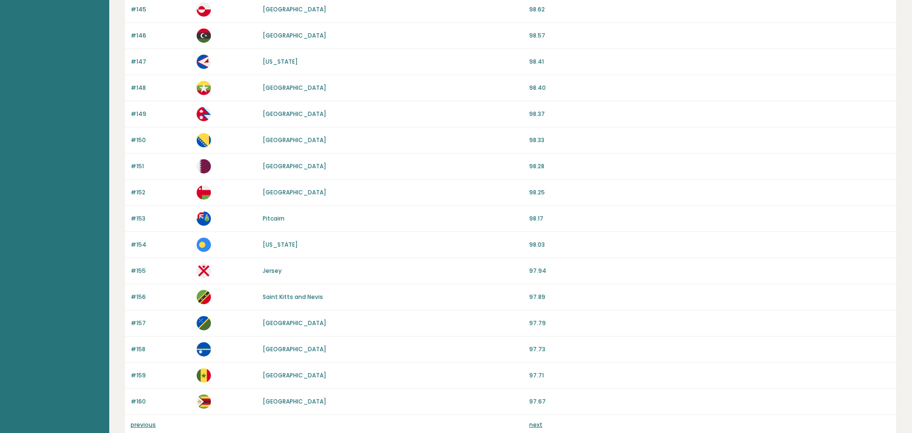
scroll to position [801, 0]
